Goal: Communication & Community: Answer question/provide support

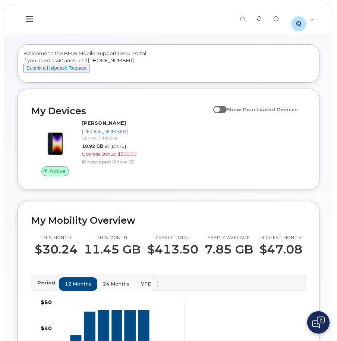
scroll to position [37, 0]
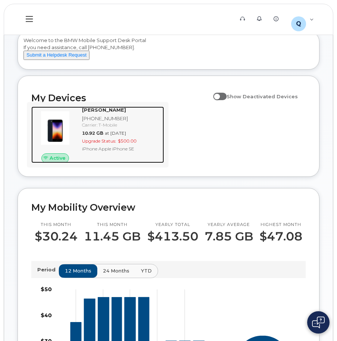
click at [122, 113] on strong "[PERSON_NAME]" at bounding box center [104, 110] width 44 height 6
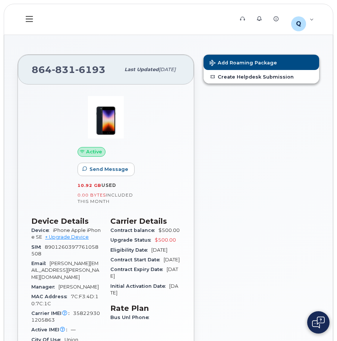
click at [31, 19] on icon at bounding box center [29, 19] width 7 height 6
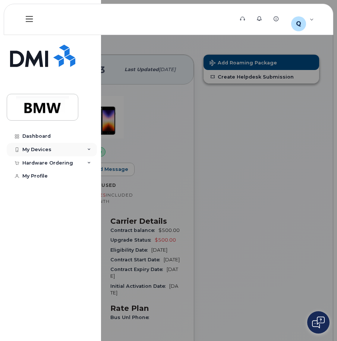
click at [85, 152] on div "My Devices" at bounding box center [52, 149] width 90 height 13
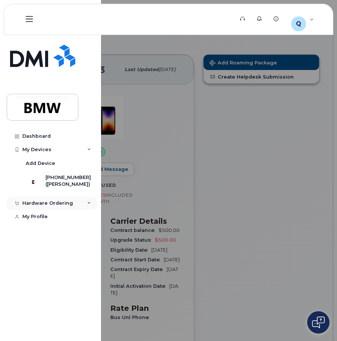
click at [82, 207] on div "Hardware Ordering" at bounding box center [52, 203] width 90 height 13
click at [44, 220] on div "My Orders" at bounding box center [39, 217] width 27 height 7
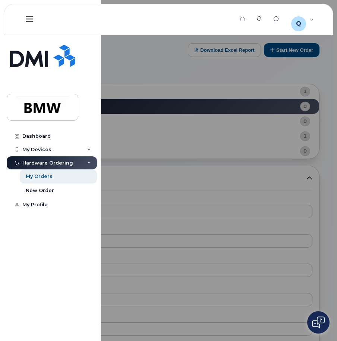
click at [244, 62] on div at bounding box center [168, 170] width 337 height 341
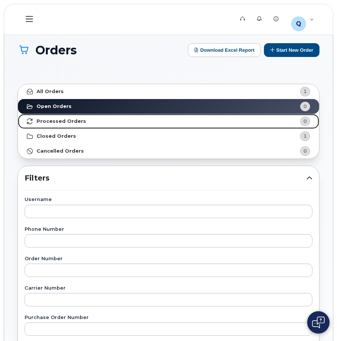
click at [85, 119] on link "Processed Orders 0" at bounding box center [168, 121] width 301 height 15
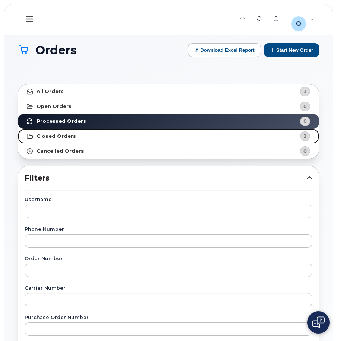
click at [74, 139] on link "Closed Orders 1" at bounding box center [168, 136] width 301 height 15
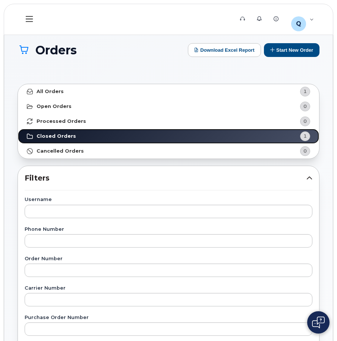
click at [62, 135] on strong "Closed Orders" at bounding box center [56, 136] width 39 height 6
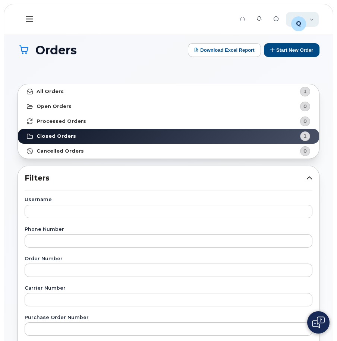
click at [315, 19] on div "Q QTE6494 Employee" at bounding box center [302, 19] width 33 height 15
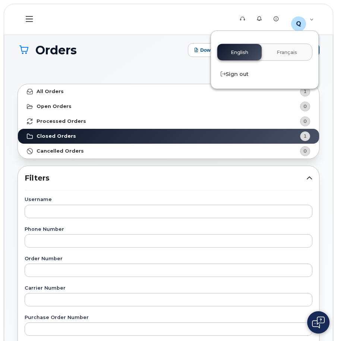
click at [36, 13] on button at bounding box center [30, 20] width 24 height 22
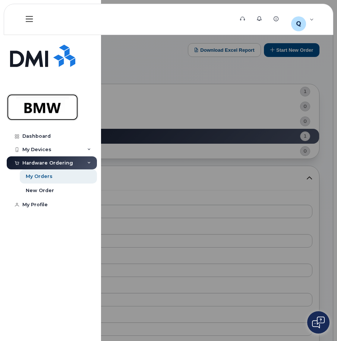
click at [37, 112] on img at bounding box center [42, 107] width 57 height 22
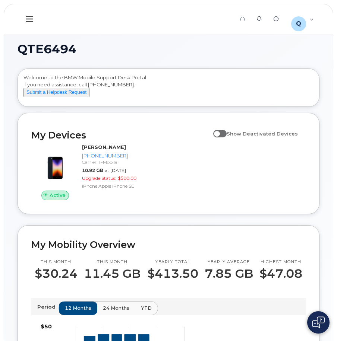
click at [28, 21] on icon at bounding box center [29, 19] width 7 height 8
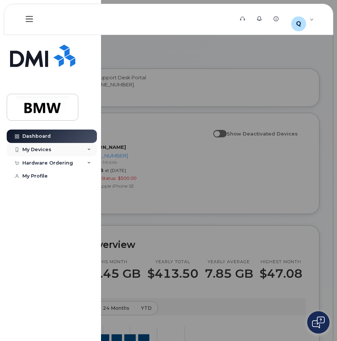
click at [89, 149] on icon at bounding box center [89, 150] width 4 height 4
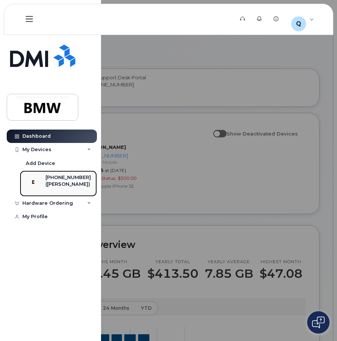
click at [50, 181] on div "864-831-6193 (Irais Flores Zepeda)" at bounding box center [56, 183] width 67 height 19
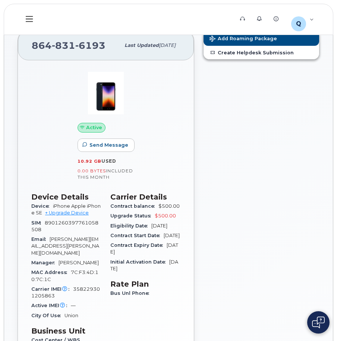
scroll to position [37, 0]
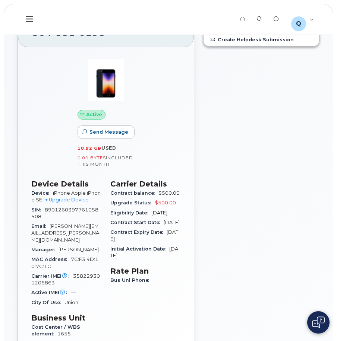
click at [96, 117] on span "Active" at bounding box center [94, 114] width 16 height 7
click at [126, 132] on button "Send Message" at bounding box center [105, 132] width 57 height 13
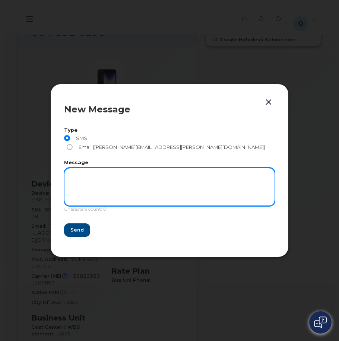
click at [152, 179] on textarea at bounding box center [169, 187] width 211 height 38
type textarea "M"
type textarea "Test"
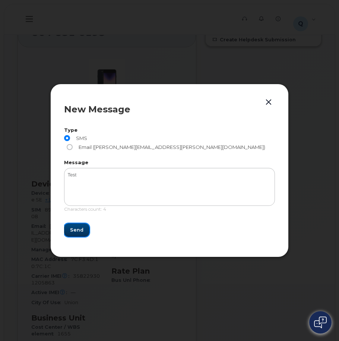
click at [76, 230] on button "Send" at bounding box center [76, 229] width 25 height 13
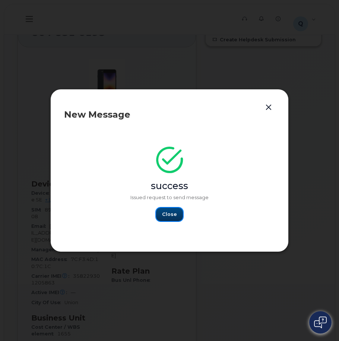
click at [165, 216] on span "Close" at bounding box center [169, 214] width 15 height 7
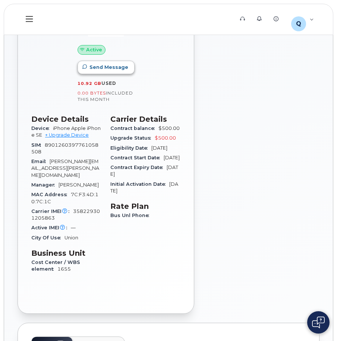
scroll to position [112, 0]
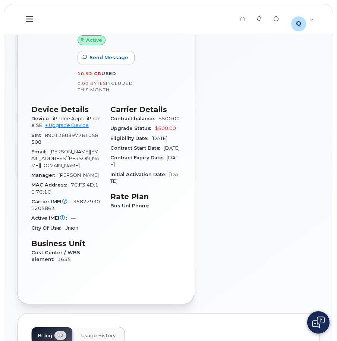
click at [95, 83] on span "0.00 Bytes" at bounding box center [91, 83] width 28 height 5
click at [69, 126] on link "+ Upgrade Device" at bounding box center [67, 126] width 44 height 6
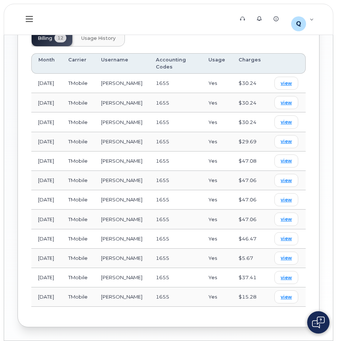
scroll to position [410, 0]
click at [322, 326] on img at bounding box center [318, 323] width 13 height 12
click at [305, 18] on div "Q" at bounding box center [298, 23] width 15 height 15
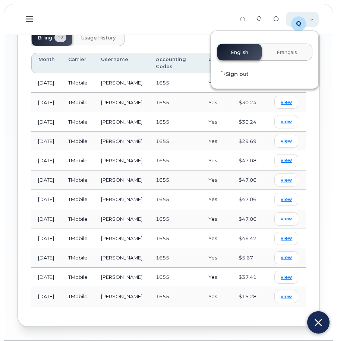
click at [317, 23] on div "Q QTE6494 Employee" at bounding box center [302, 19] width 33 height 15
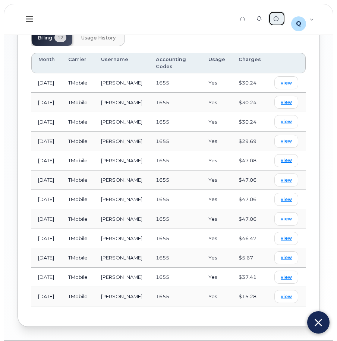
click at [280, 20] on link "Knowledge Base" at bounding box center [276, 18] width 17 height 15
click at [321, 323] on img at bounding box center [317, 323] width 7 height 12
drag, startPoint x: 335, startPoint y: 232, endPoint x: 338, endPoint y: 138, distance: 93.9
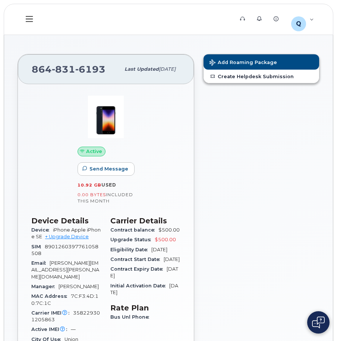
scroll to position [0, 0]
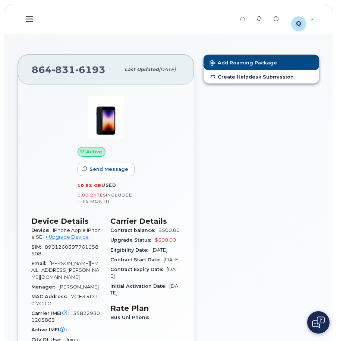
click at [27, 16] on icon at bounding box center [29, 19] width 7 height 8
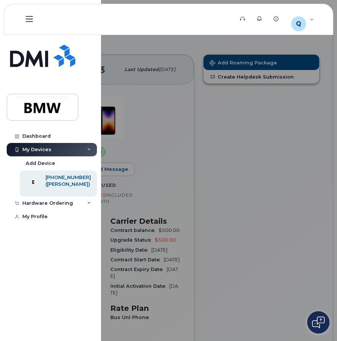
click at [27, 16] on icon at bounding box center [29, 19] width 7 height 8
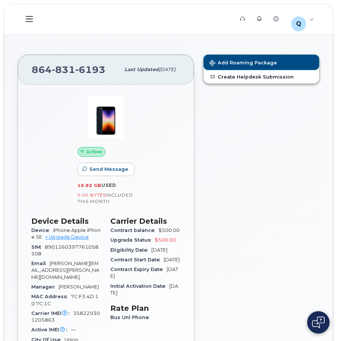
click at [251, 69] on button "Add Roaming Package" at bounding box center [260, 62] width 115 height 15
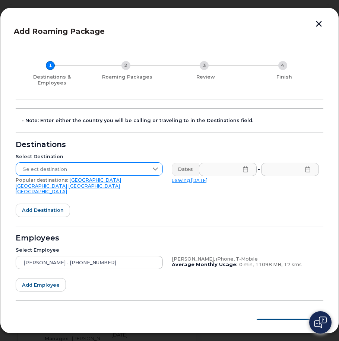
click at [150, 163] on div at bounding box center [155, 169] width 14 height 13
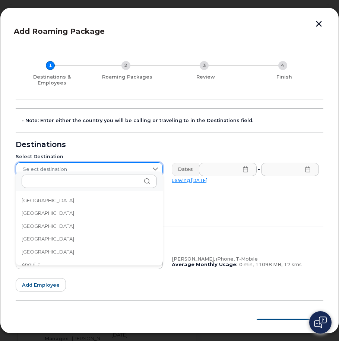
click at [150, 163] on div at bounding box center [155, 169] width 14 height 13
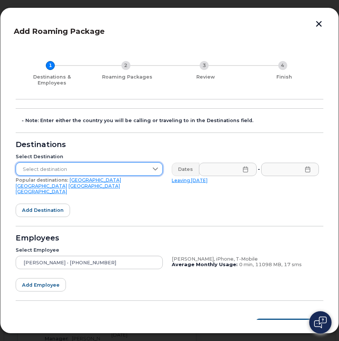
click at [317, 26] on button "button" at bounding box center [318, 25] width 11 height 8
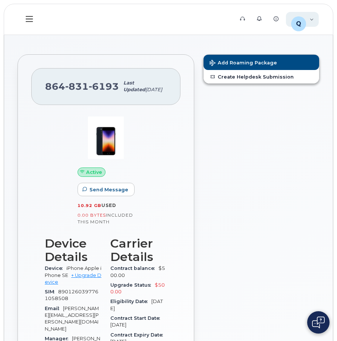
click at [316, 19] on div "Q QTE6494 Employee" at bounding box center [302, 19] width 33 height 15
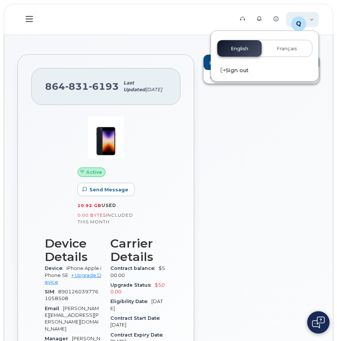
click at [316, 19] on div "Q QTE6494 Employee" at bounding box center [302, 19] width 33 height 15
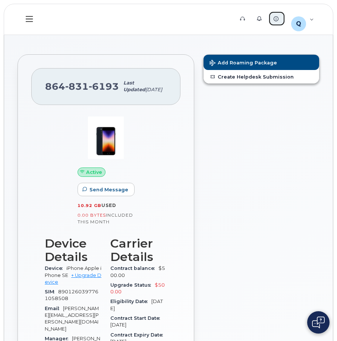
click at [272, 19] on link "Knowledge Base" at bounding box center [276, 18] width 17 height 15
click at [246, 21] on link "Support" at bounding box center [243, 18] width 17 height 15
click at [23, 21] on button at bounding box center [30, 20] width 24 height 22
